Goal: Check status: Check status

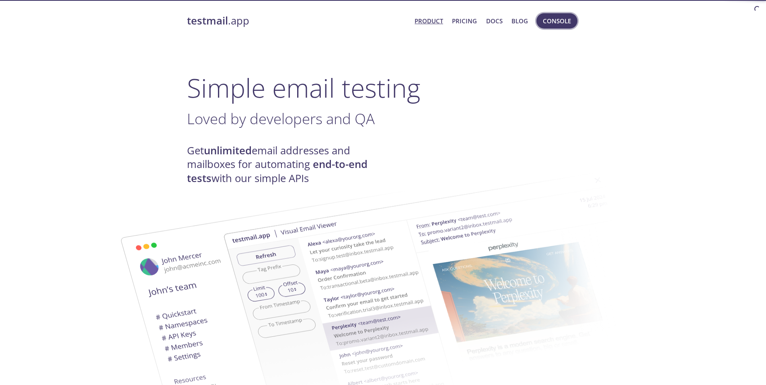
click at [551, 24] on span "Console" at bounding box center [557, 21] width 28 height 10
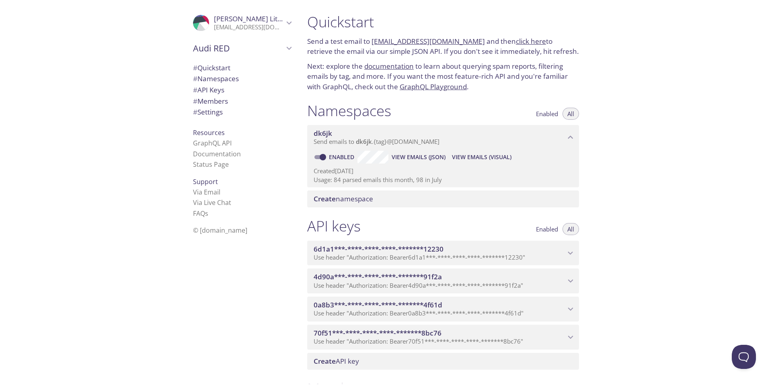
click at [660, 116] on div "Quickstart Send a test email to [EMAIL_ADDRESS][DOMAIN_NAME] and then click her…" at bounding box center [536, 192] width 471 height 385
click at [496, 160] on span "View Emails (Visual)" at bounding box center [482, 157] width 60 height 10
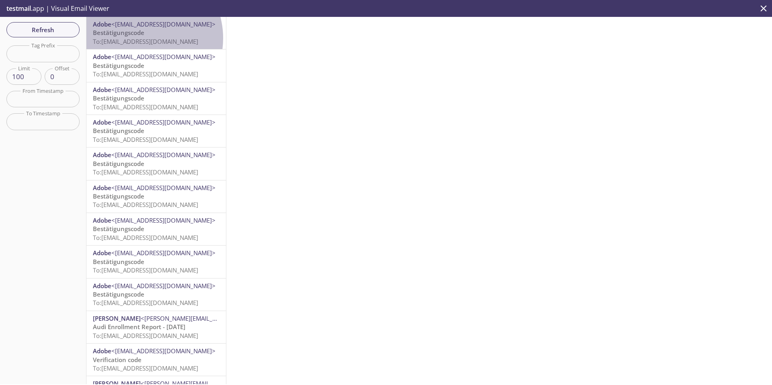
click at [140, 38] on span "To: [EMAIL_ADDRESS][DOMAIN_NAME]" at bounding box center [145, 41] width 105 height 8
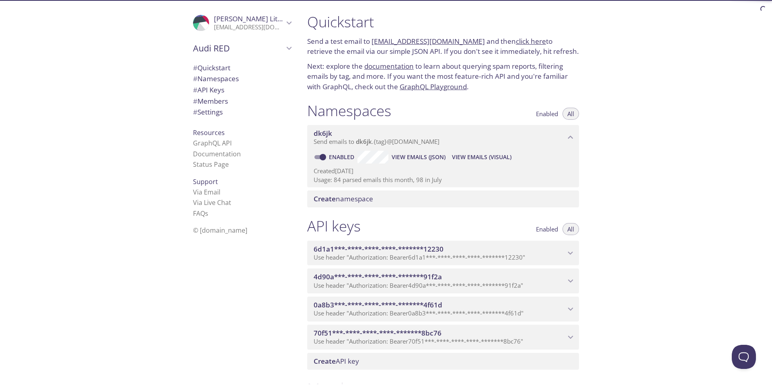
click at [406, 158] on span "View Emails (JSON)" at bounding box center [419, 157] width 54 height 10
